Goal: Task Accomplishment & Management: Manage account settings

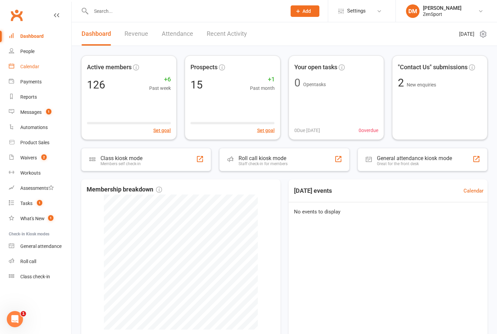
click at [33, 68] on div "Calendar" at bounding box center [29, 66] width 19 height 5
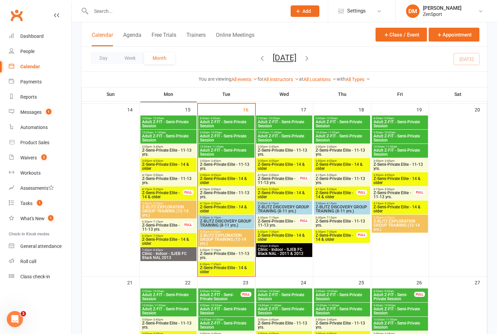
scroll to position [373, 0]
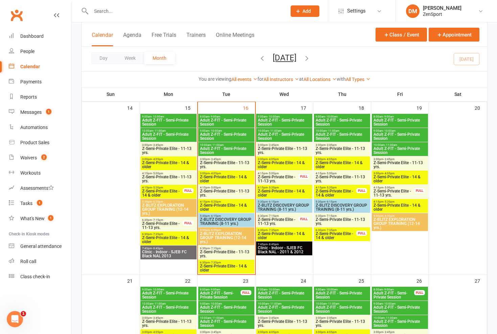
click at [223, 136] on span "Adult Z-FIT - Semi-Private Session" at bounding box center [226, 137] width 53 height 8
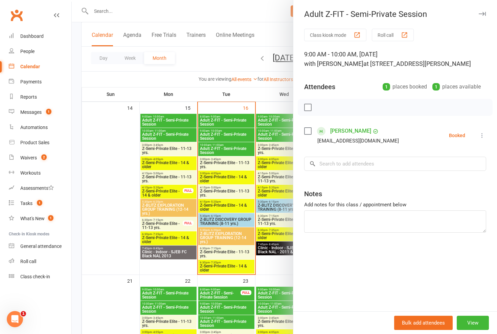
click at [480, 135] on icon at bounding box center [481, 135] width 7 height 7
click at [446, 175] on link "Check in" at bounding box center [449, 176] width 73 height 14
click at [253, 78] on div at bounding box center [284, 167] width 425 height 334
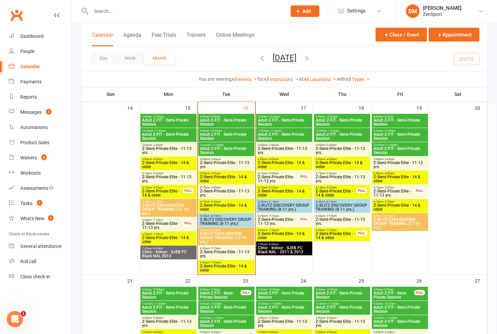
click at [267, 116] on span "- 10:00am" at bounding box center [273, 116] width 13 height 3
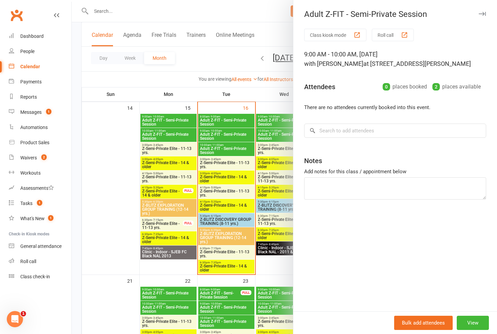
click at [266, 116] on div at bounding box center [284, 167] width 425 height 334
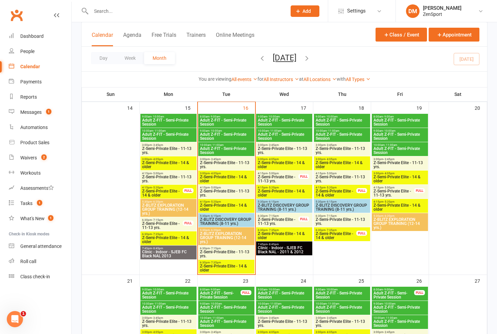
click at [281, 120] on span "Adult Z-FIT - Semi-Private Session" at bounding box center [283, 122] width 53 height 8
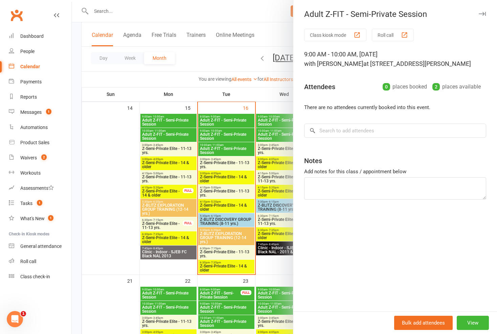
click at [281, 120] on div at bounding box center [284, 167] width 425 height 334
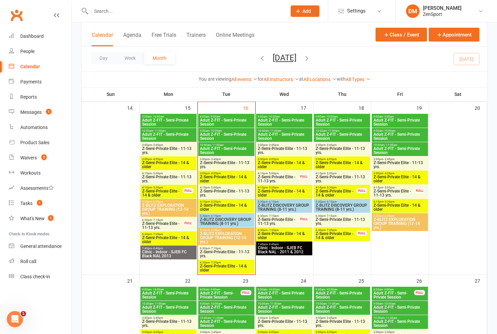
click at [282, 136] on span "Adult Z-FIT - Semi-Private Session" at bounding box center [283, 137] width 53 height 8
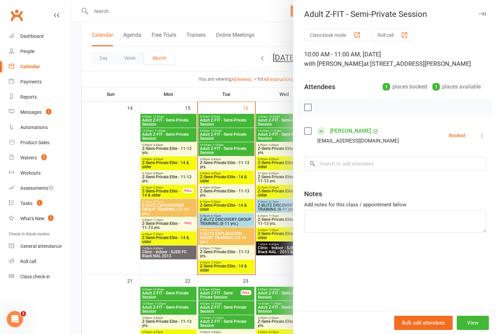
click at [282, 136] on div at bounding box center [284, 167] width 425 height 334
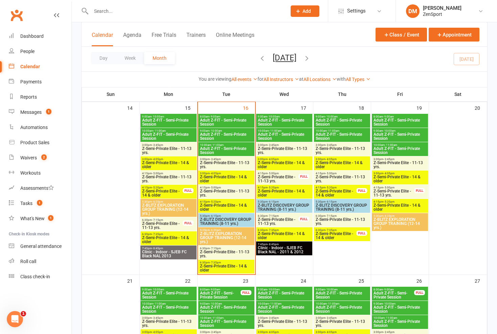
click at [286, 147] on span "Z-Semi-Private Elite - 11-13 yrs." at bounding box center [283, 151] width 53 height 8
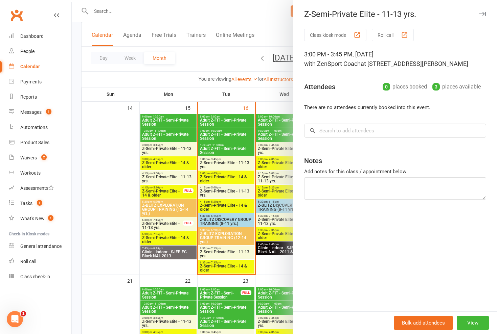
click at [286, 147] on div at bounding box center [284, 167] width 425 height 334
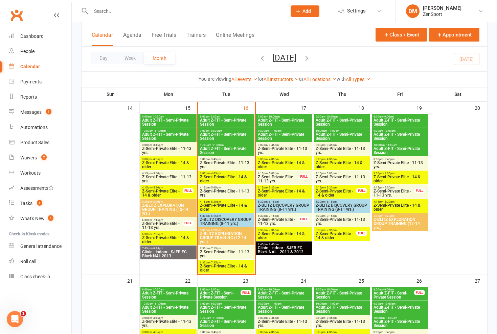
click at [278, 163] on span "Z-Semi-Private Elite - 14 & older" at bounding box center [283, 165] width 53 height 8
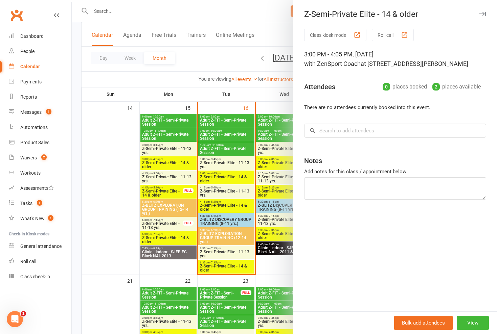
click at [278, 163] on div at bounding box center [284, 167] width 425 height 334
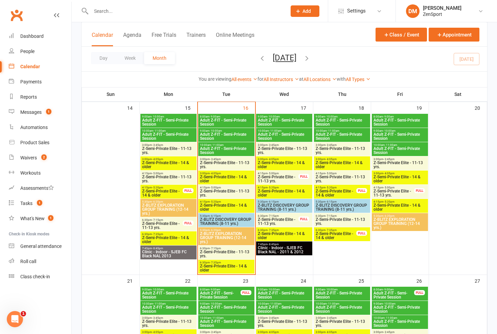
click at [278, 178] on span "Z-Semi-Private Elite - 11-13 yrs." at bounding box center [277, 179] width 41 height 8
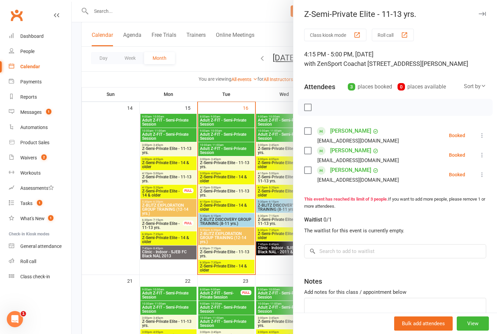
click at [274, 88] on div at bounding box center [284, 167] width 425 height 334
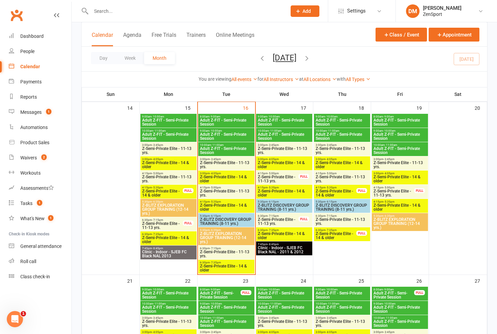
click at [280, 148] on span "Z-Semi-Private Elite - 11-13 yrs." at bounding box center [283, 151] width 53 height 8
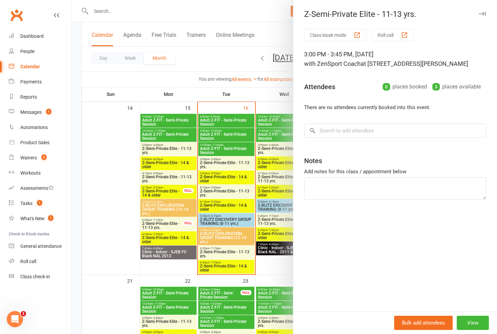
click at [280, 148] on div at bounding box center [284, 167] width 425 height 334
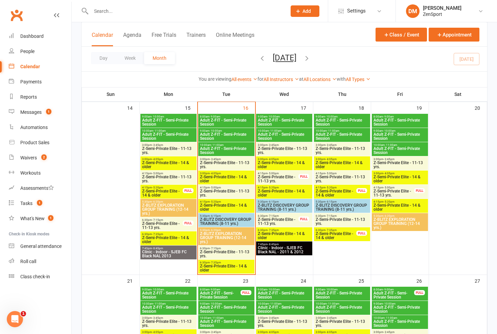
click at [280, 163] on span "Z-Semi-Private Elite - 14 & older" at bounding box center [283, 165] width 53 height 8
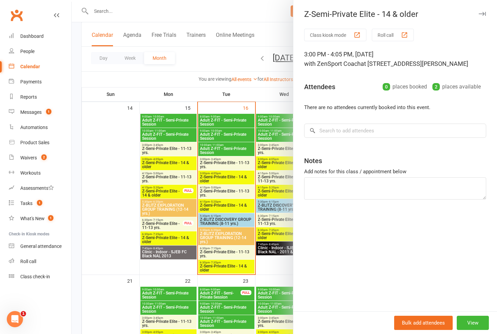
click at [280, 163] on div at bounding box center [284, 167] width 425 height 334
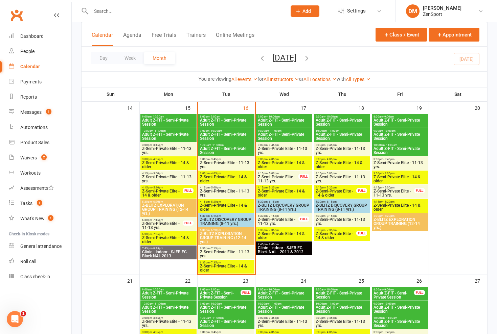
click at [284, 180] on span "Z-Semi-Private Elite - 11-13 yrs." at bounding box center [277, 179] width 41 height 8
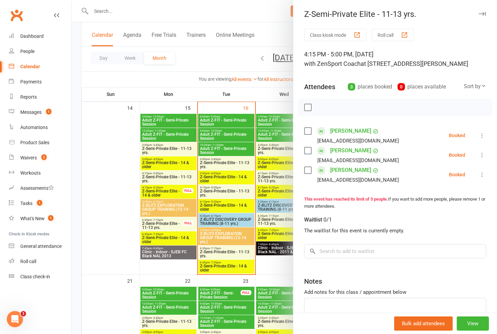
click at [284, 180] on div at bounding box center [284, 167] width 425 height 334
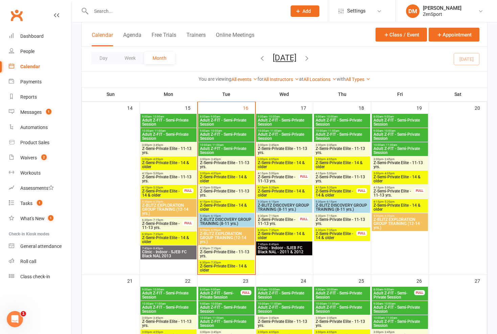
click at [284, 190] on span "Z-Semi-Private Elite - 14 & older" at bounding box center [283, 193] width 53 height 8
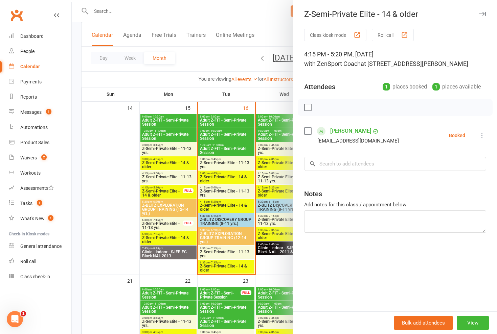
click at [284, 190] on div at bounding box center [284, 167] width 425 height 334
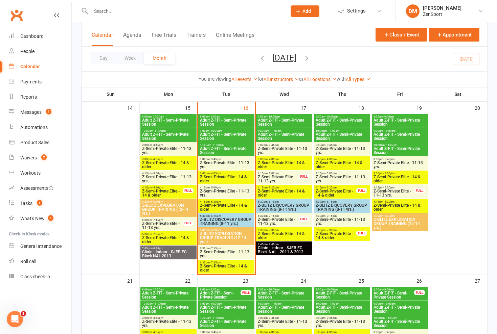
click at [285, 178] on span "Z-Semi-Private Elite - 11-13 yrs." at bounding box center [277, 179] width 41 height 8
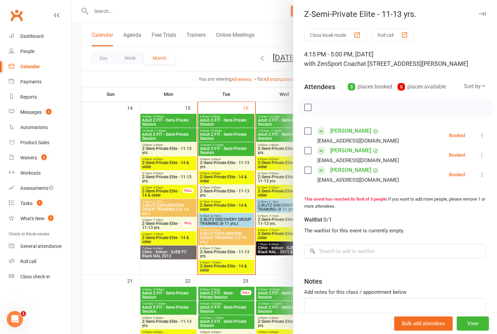
click at [268, 183] on div at bounding box center [284, 167] width 425 height 334
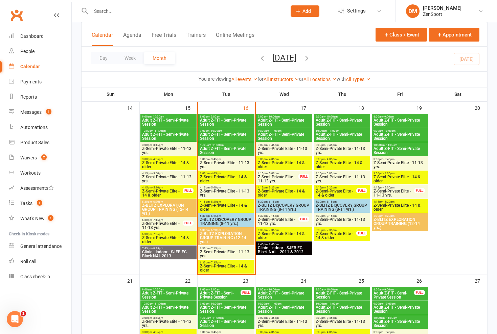
click at [279, 191] on span "Z-Semi-Private Elite - 14 & older" at bounding box center [283, 193] width 53 height 8
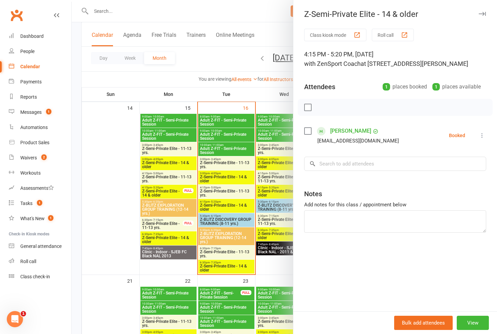
click at [278, 208] on div at bounding box center [284, 167] width 425 height 334
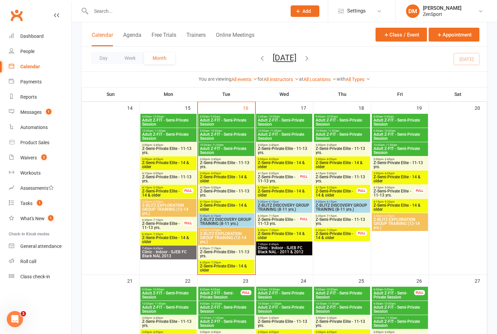
click at [284, 207] on span "Z-BLITZ DISCOVERY GROUP TRAINING (8-11 yrs.)" at bounding box center [283, 208] width 53 height 8
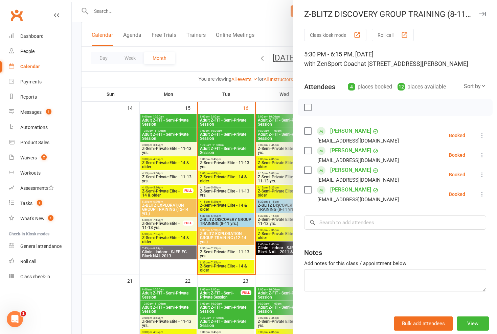
click at [284, 207] on div at bounding box center [284, 167] width 425 height 334
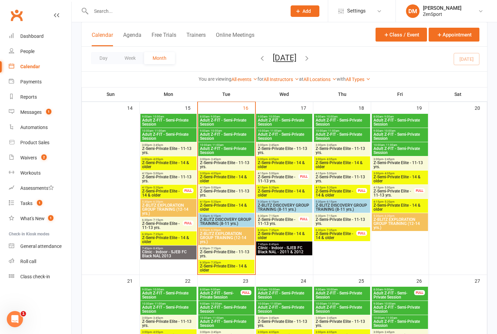
click at [284, 223] on span "Z-Semi-Private Elite - 11-13 yrs." at bounding box center [277, 222] width 41 height 8
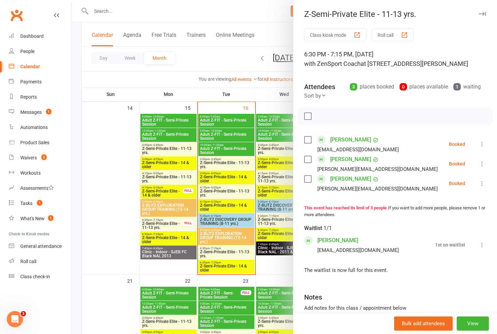
click at [284, 223] on div at bounding box center [284, 167] width 425 height 334
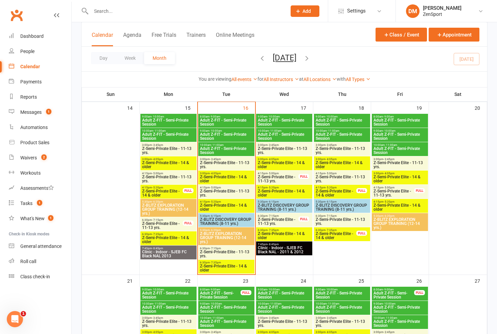
click at [287, 206] on span "Z-BLITZ DISCOVERY GROUP TRAINING (8-11 yrs.)" at bounding box center [283, 208] width 53 height 8
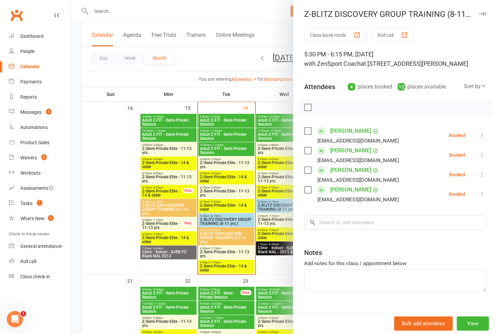
click at [287, 206] on div at bounding box center [284, 167] width 425 height 334
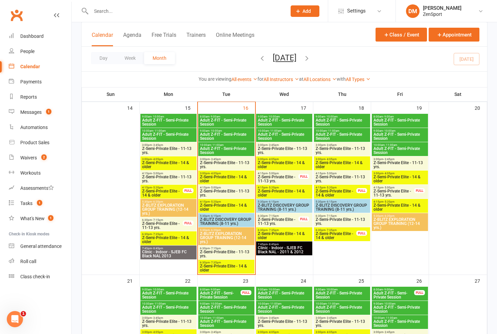
click at [283, 224] on span "Z-Semi-Private Elite - 11-13 yrs." at bounding box center [277, 222] width 41 height 8
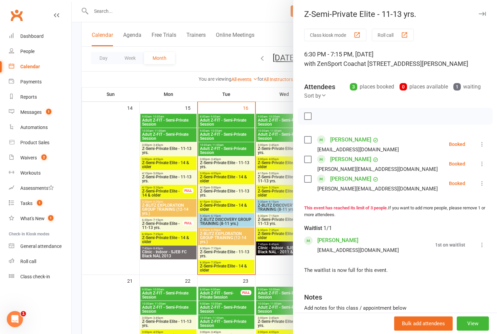
click at [284, 223] on div at bounding box center [284, 167] width 425 height 334
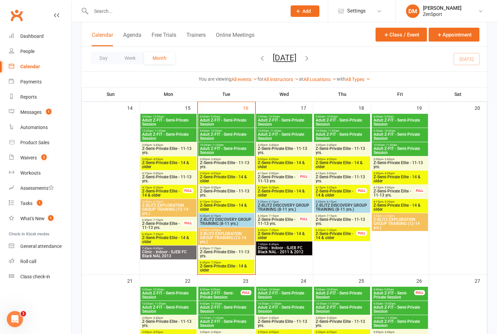
click at [282, 236] on span "Z-Semi-Private Elite - 14 & older" at bounding box center [283, 236] width 53 height 8
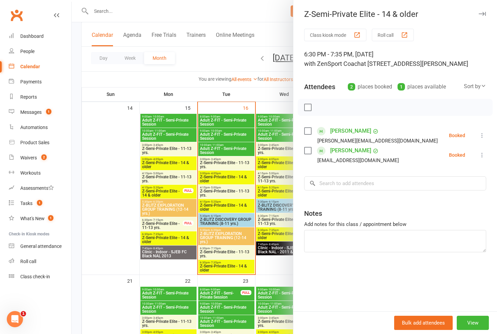
click at [282, 236] on div at bounding box center [284, 167] width 425 height 334
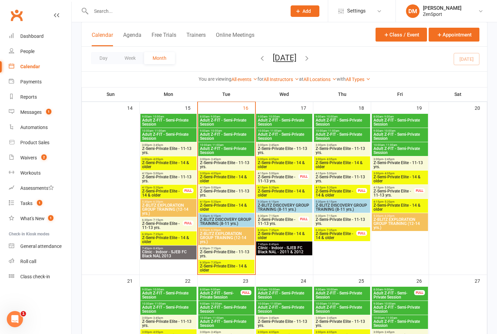
click at [282, 236] on span "Z-Semi-Private Elite - 14 & older" at bounding box center [283, 236] width 53 height 8
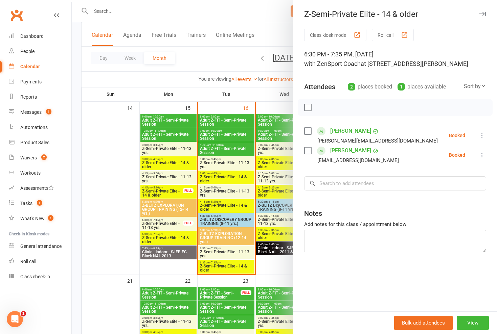
click at [282, 236] on div at bounding box center [284, 167] width 425 height 334
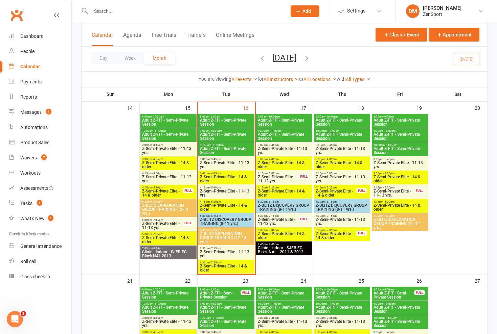
click at [285, 223] on span "Z-Semi-Private Elite - 11-13 yrs." at bounding box center [277, 222] width 41 height 8
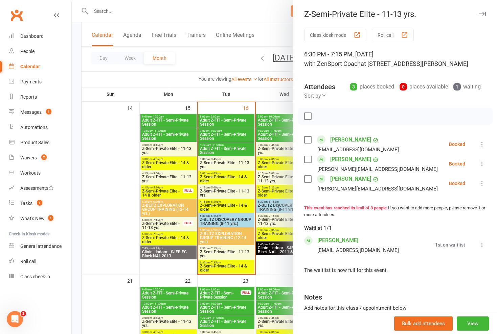
click at [279, 235] on div at bounding box center [284, 167] width 425 height 334
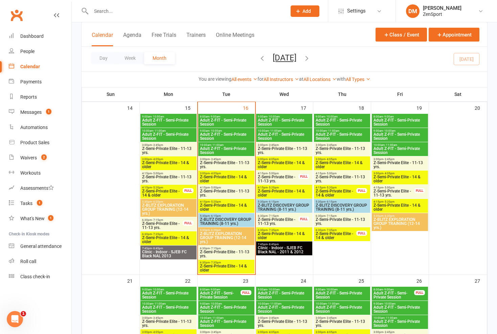
click at [284, 235] on span "Z-Semi-Private Elite - 14 & older" at bounding box center [283, 236] width 53 height 8
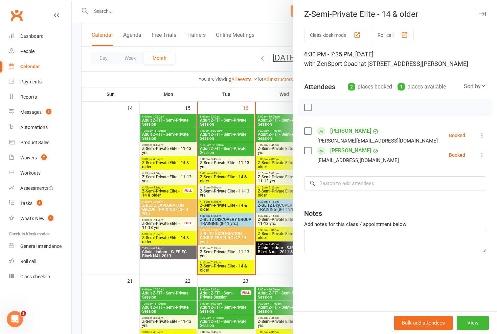
click at [284, 235] on div at bounding box center [284, 167] width 425 height 334
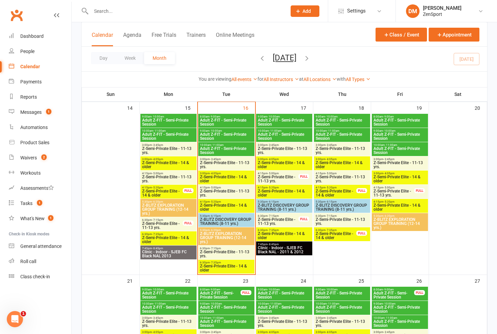
click at [285, 222] on span "Z-Semi-Private Elite - 11-13 yrs." at bounding box center [277, 222] width 41 height 8
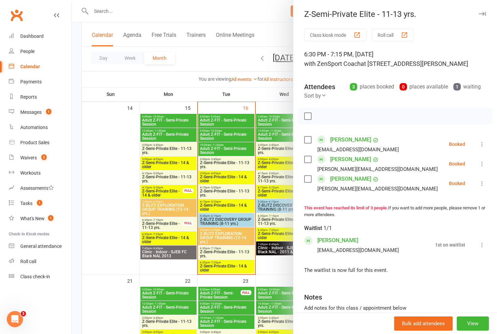
click at [337, 240] on link "Brynn McDermott" at bounding box center [337, 240] width 41 height 11
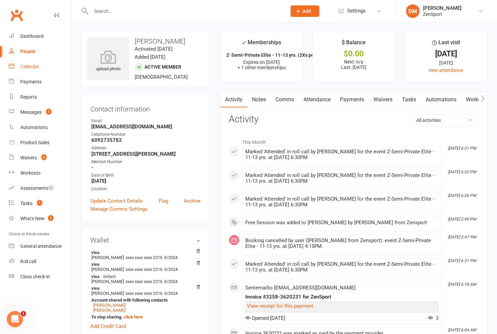
click at [36, 67] on div "Calendar" at bounding box center [29, 66] width 19 height 5
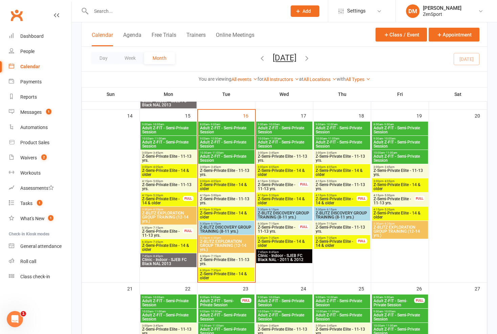
scroll to position [369, 0]
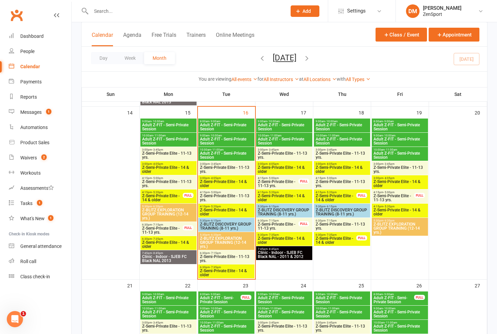
click at [290, 224] on span "Z-Semi-Private Elite - 11-13 yrs." at bounding box center [277, 227] width 41 height 8
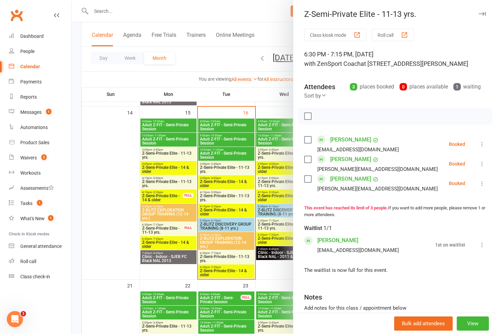
click at [282, 197] on div at bounding box center [284, 167] width 425 height 334
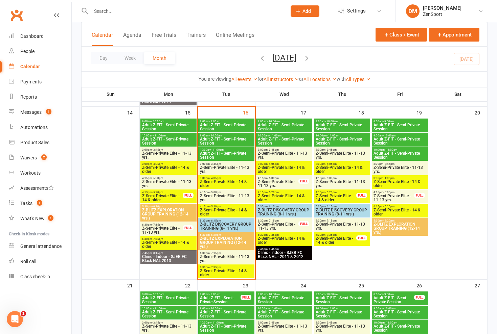
click at [284, 239] on span "Z-Semi-Private Elite - 14 & older" at bounding box center [283, 241] width 53 height 8
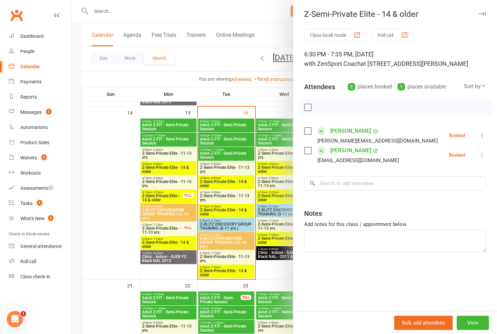
click at [284, 239] on div at bounding box center [284, 167] width 425 height 334
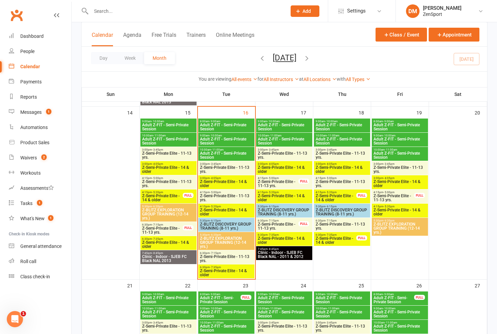
click at [286, 223] on span "Z-Semi-Private Elite - 11-13 yrs." at bounding box center [277, 227] width 41 height 8
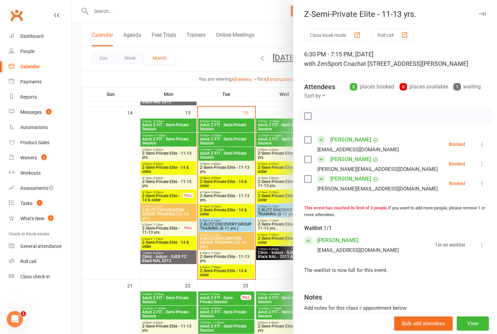
click at [286, 223] on div at bounding box center [284, 167] width 425 height 334
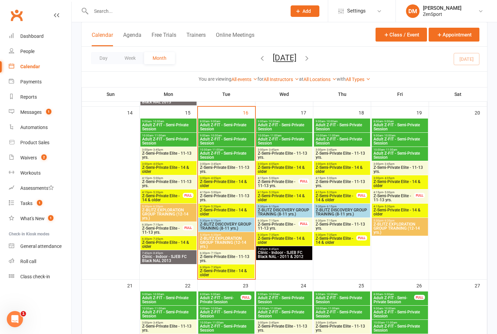
click at [283, 237] on span "Z-Semi-Private Elite - 14 & older" at bounding box center [283, 241] width 53 height 8
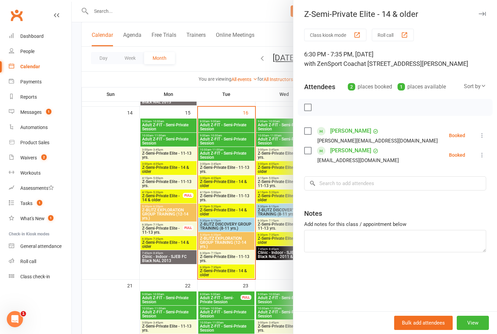
click at [283, 237] on div at bounding box center [284, 167] width 425 height 334
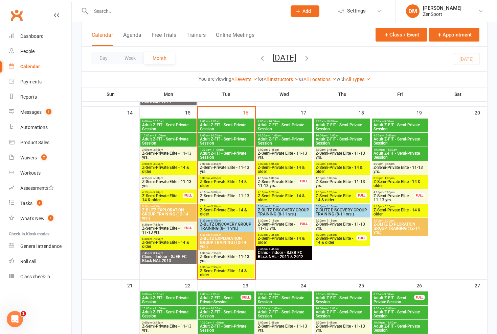
click at [287, 225] on span "Z-Semi-Private Elite - 11-13 yrs." at bounding box center [277, 227] width 41 height 8
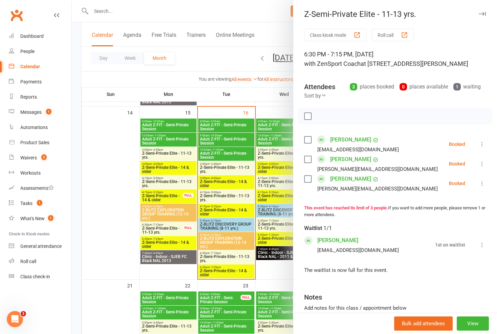
click at [273, 248] on div at bounding box center [284, 167] width 425 height 334
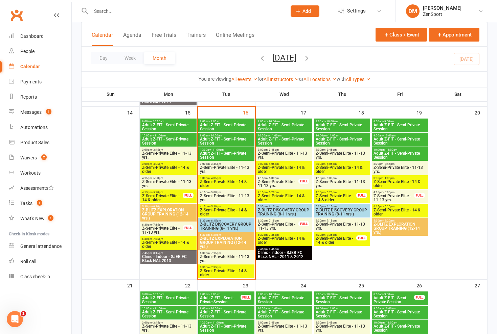
click at [283, 240] on span "Z-Semi-Private Elite - 14 & older" at bounding box center [283, 241] width 53 height 8
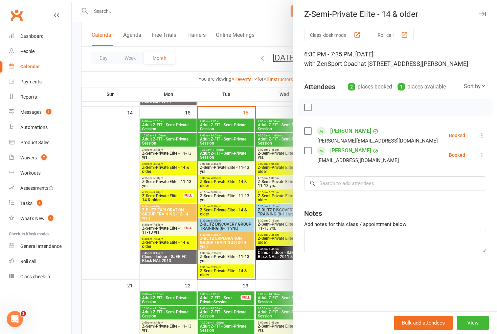
click at [283, 240] on div at bounding box center [284, 167] width 425 height 334
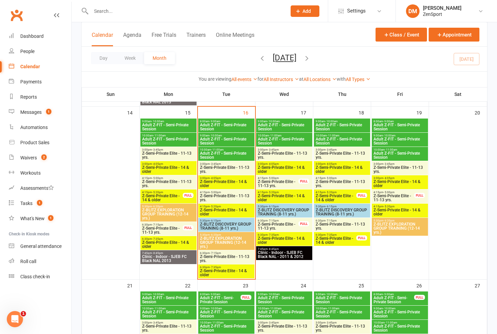
click at [283, 225] on span "Z-Semi-Private Elite - 11-13 yrs." at bounding box center [277, 227] width 41 height 8
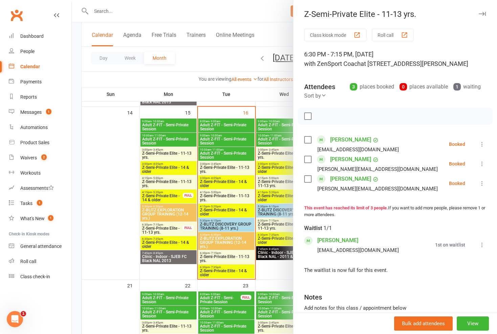
click at [284, 239] on div at bounding box center [284, 167] width 425 height 334
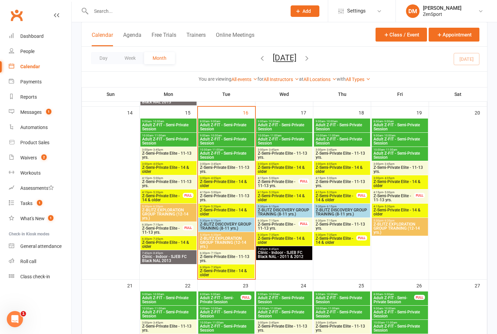
click at [290, 238] on span "Z-Semi-Private Elite - 14 & older" at bounding box center [283, 241] width 53 height 8
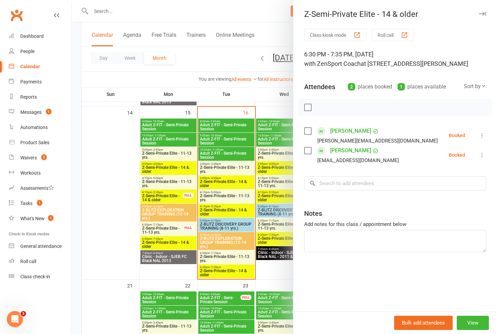
click at [290, 238] on div at bounding box center [284, 167] width 425 height 334
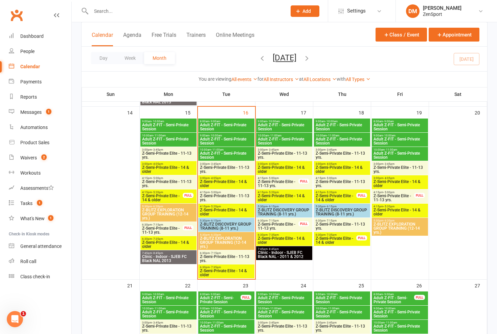
click at [290, 238] on span "Z-Semi-Private Elite - 14 & older" at bounding box center [283, 241] width 53 height 8
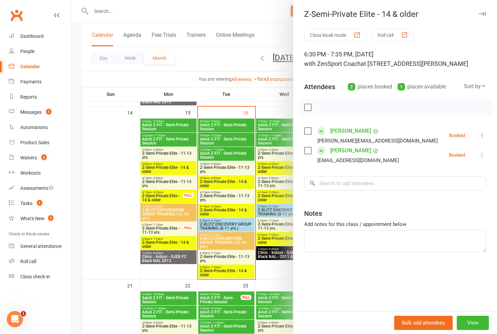
click at [283, 226] on div at bounding box center [284, 167] width 425 height 334
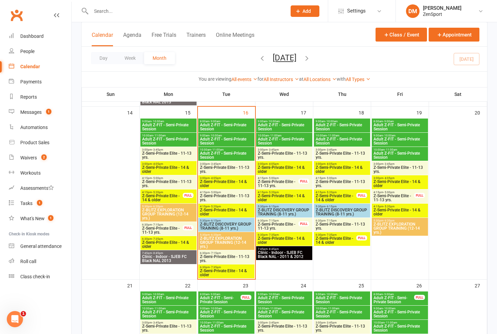
click at [288, 195] on span "Z-Semi-Private Elite - 14 & older" at bounding box center [283, 198] width 53 height 8
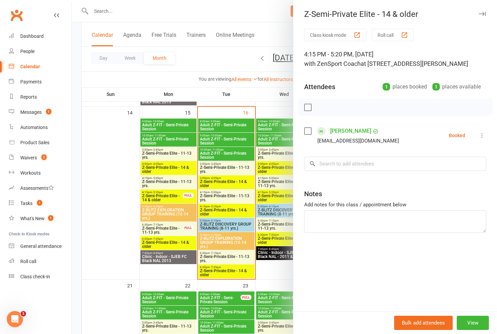
click at [288, 195] on div at bounding box center [284, 167] width 425 height 334
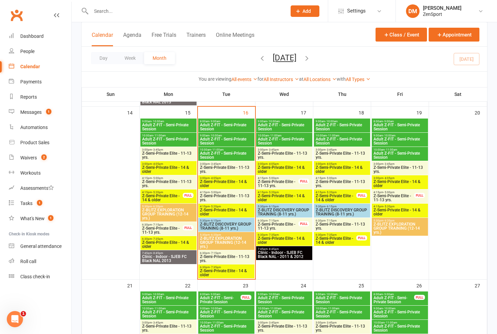
click at [224, 139] on span "Adult Z-FIT - Semi-Private Session" at bounding box center [226, 141] width 53 height 8
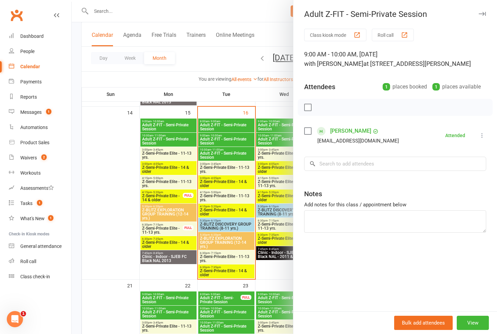
click at [224, 140] on div at bounding box center [284, 167] width 425 height 334
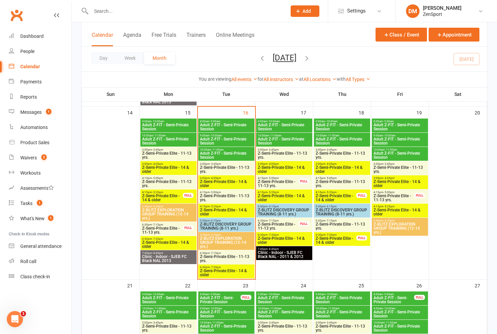
click at [224, 151] on span "Adult Z-FIT - Semi-Private Session" at bounding box center [226, 155] width 53 height 8
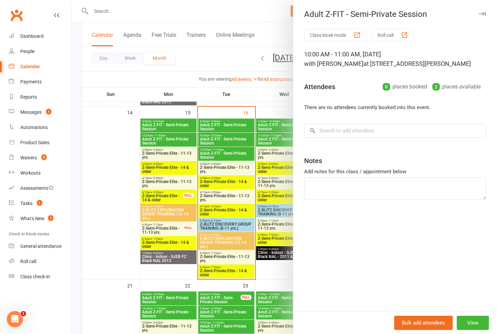
click at [224, 151] on div at bounding box center [284, 167] width 425 height 334
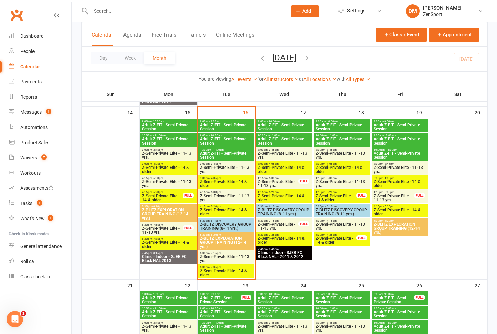
click at [268, 121] on span "- 10:00am" at bounding box center [273, 121] width 13 height 3
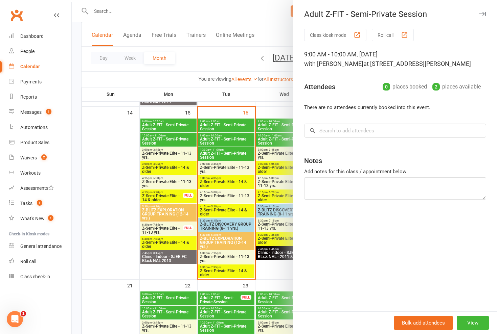
click at [268, 124] on div at bounding box center [284, 167] width 425 height 334
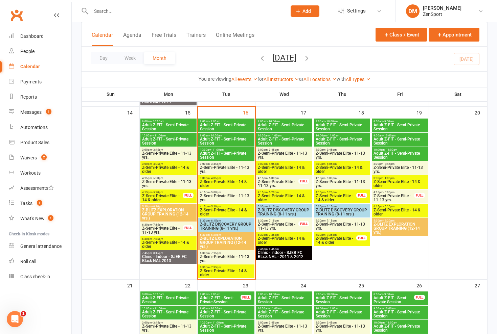
click at [272, 140] on span "Adult Z-FIT - Semi-Private Session" at bounding box center [283, 141] width 53 height 8
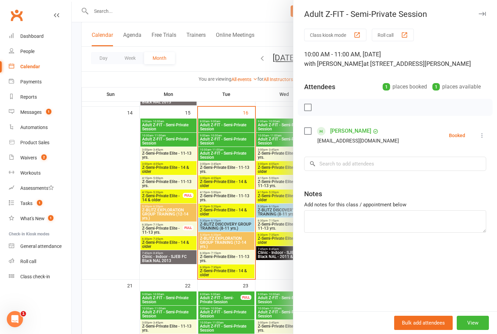
click at [272, 140] on div at bounding box center [284, 167] width 425 height 334
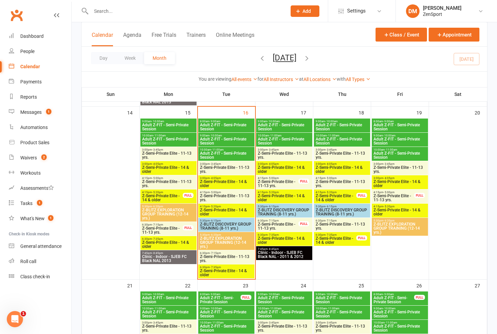
click at [272, 140] on span "Adult Z-FIT - Semi-Private Session" at bounding box center [283, 141] width 53 height 8
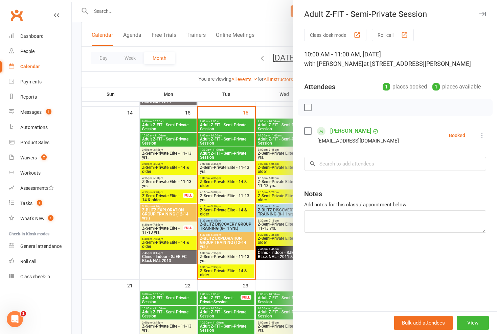
click at [272, 140] on div at bounding box center [284, 167] width 425 height 334
